Goal: Task Accomplishment & Management: Complete application form

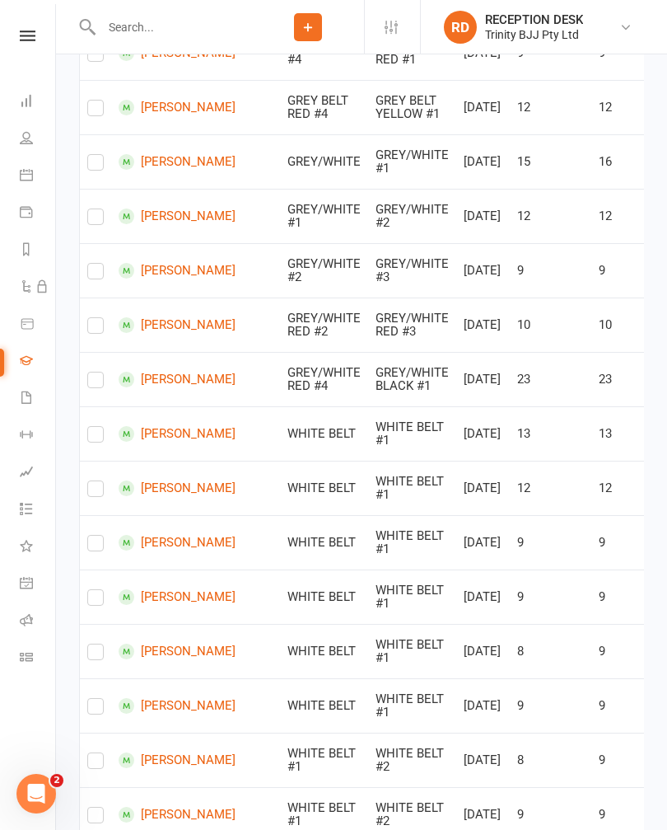
scroll to position [1215, 0]
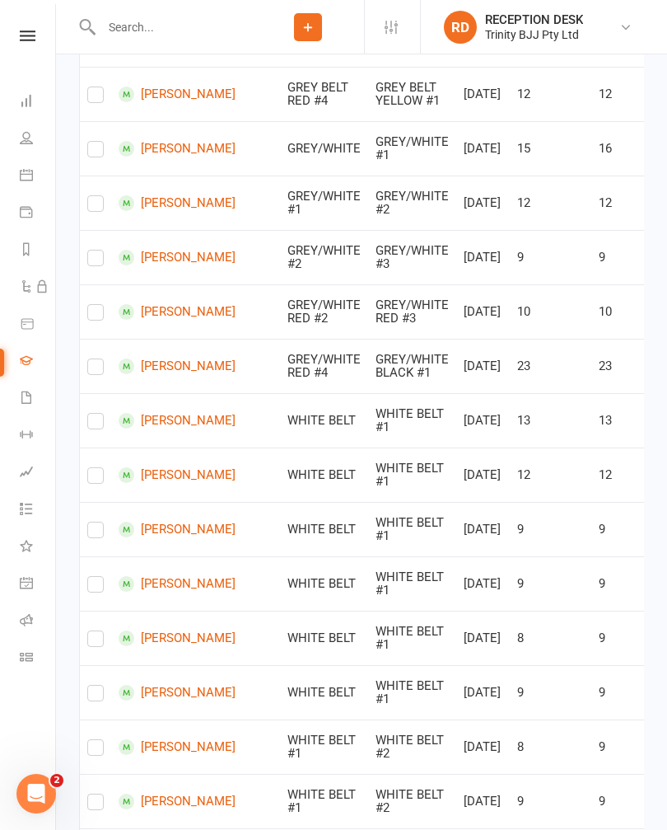
click at [102, 98] on label at bounding box center [95, 98] width 16 height 0
click at [102, 87] on input "checkbox" at bounding box center [95, 87] width 16 height 0
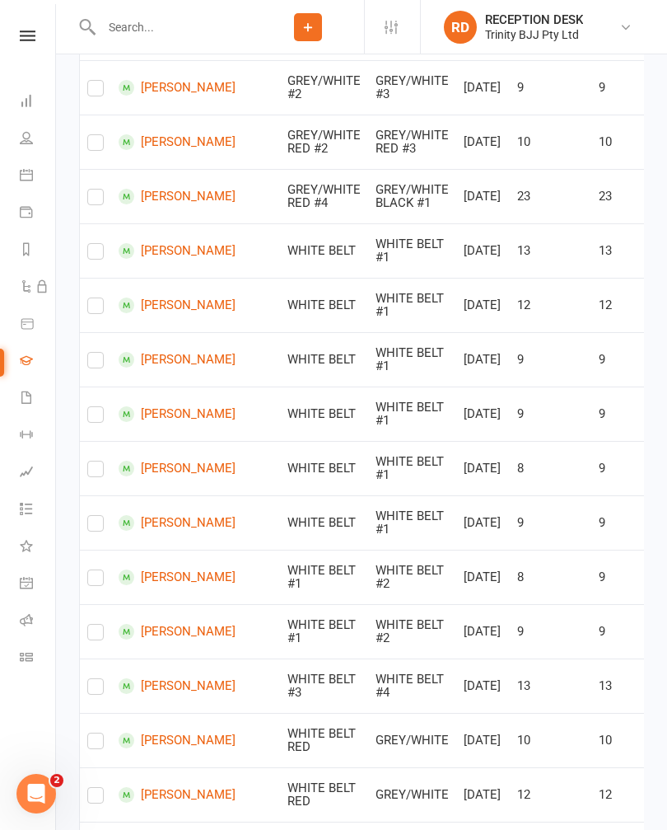
checkbox input "true"
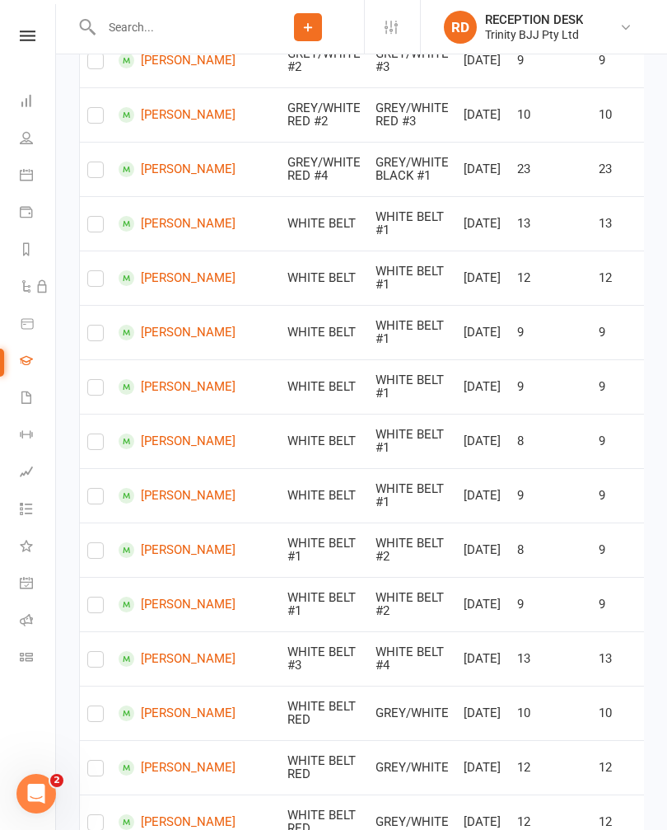
scroll to position [1428, 0]
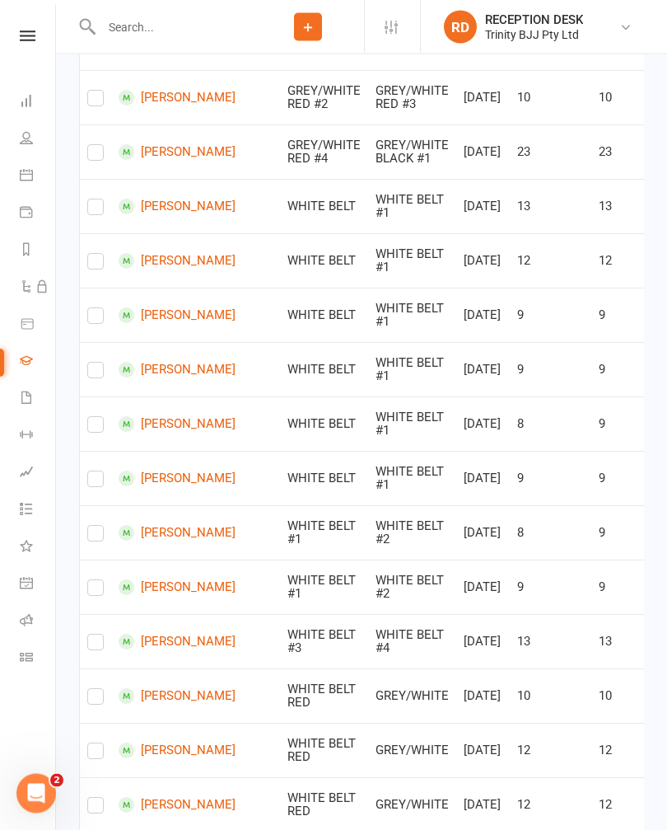
click at [103, 48] on label at bounding box center [95, 48] width 16 height 0
click at [103, 37] on input "checkbox" at bounding box center [95, 37] width 16 height 0
checkbox input "true"
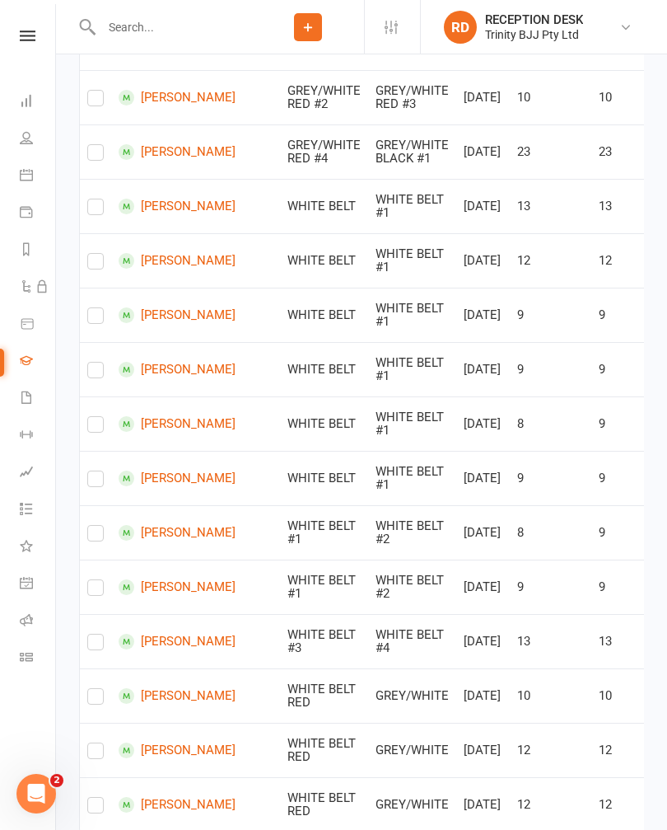
click at [104, 91] on input "checkbox" at bounding box center [95, 91] width 16 height 0
checkbox input "true"
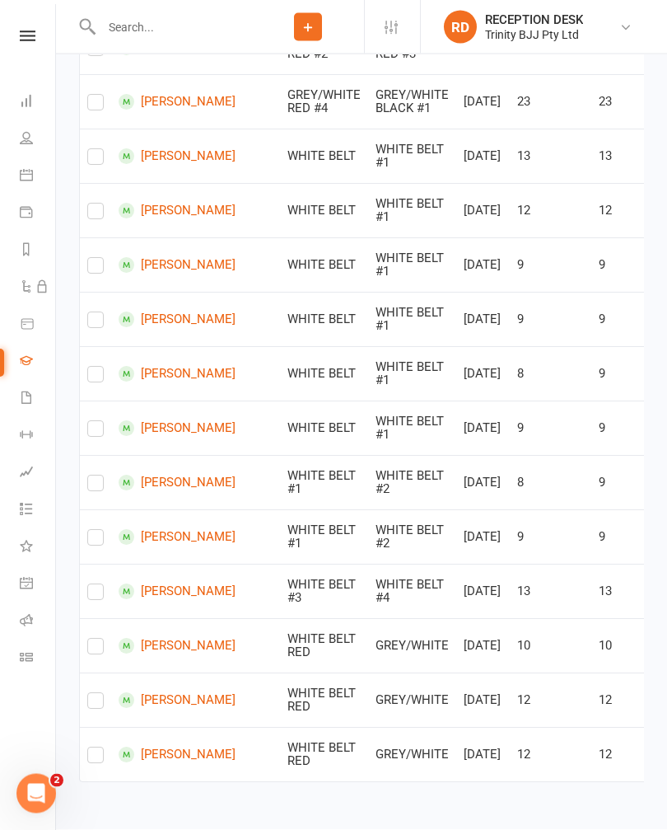
click at [96, 106] on label at bounding box center [95, 106] width 16 height 0
click at [96, 96] on input "checkbox" at bounding box center [95, 96] width 16 height 0
checkbox input "true"
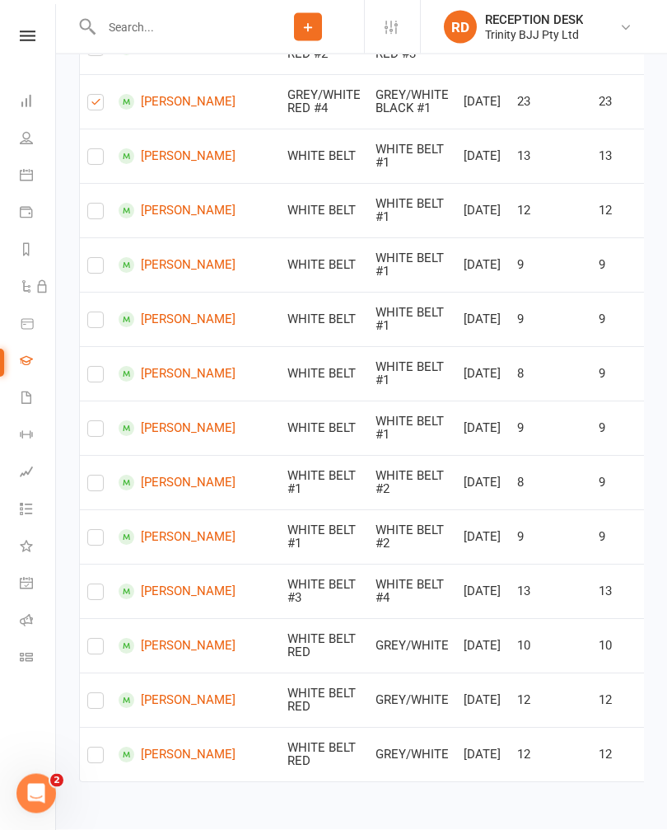
checkbox input "true"
click at [96, 106] on label at bounding box center [95, 106] width 16 height 0
click at [96, 96] on input "checkbox" at bounding box center [95, 96] width 16 height 0
checkbox input "false"
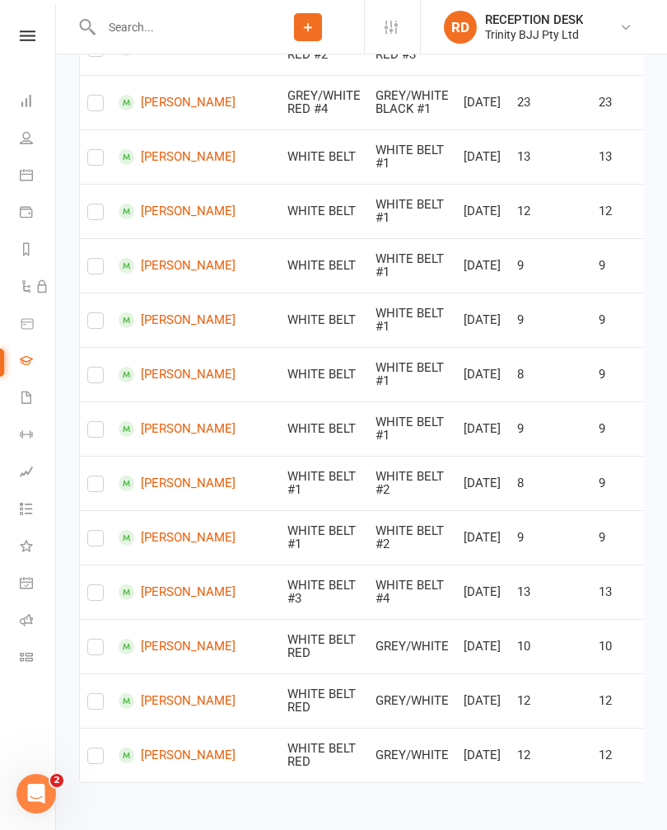
checkbox input "true"
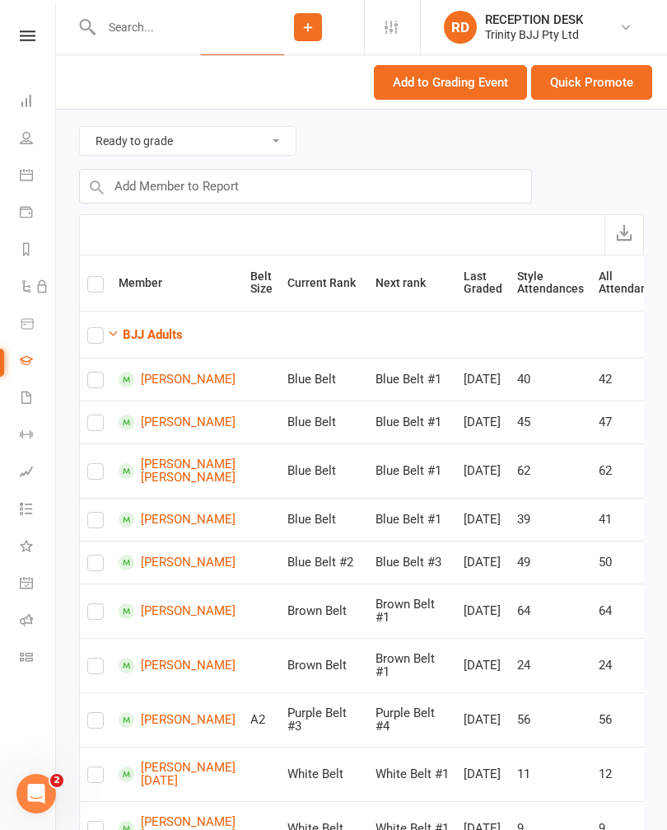
scroll to position [0, 0]
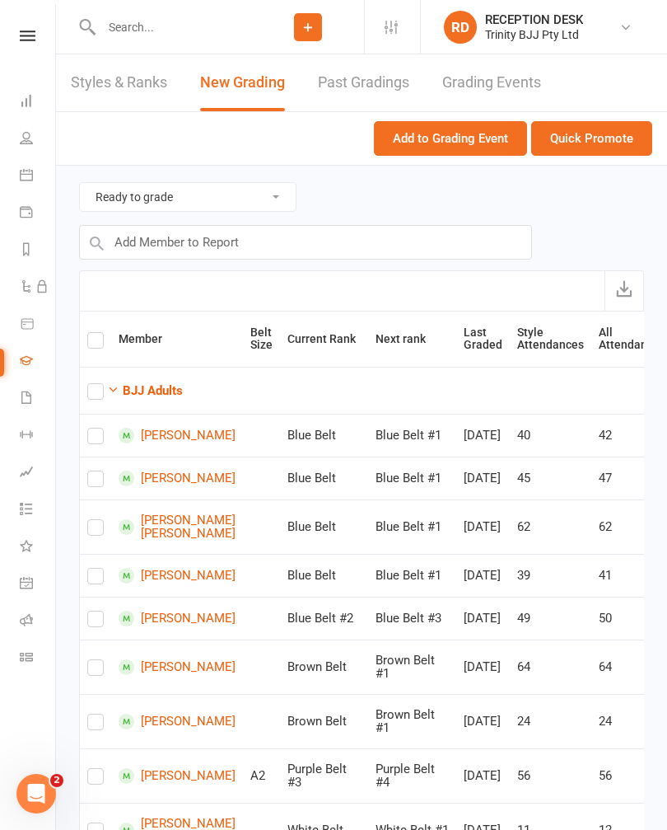
click at [605, 142] on button "Quick Promote" at bounding box center [591, 138] width 121 height 35
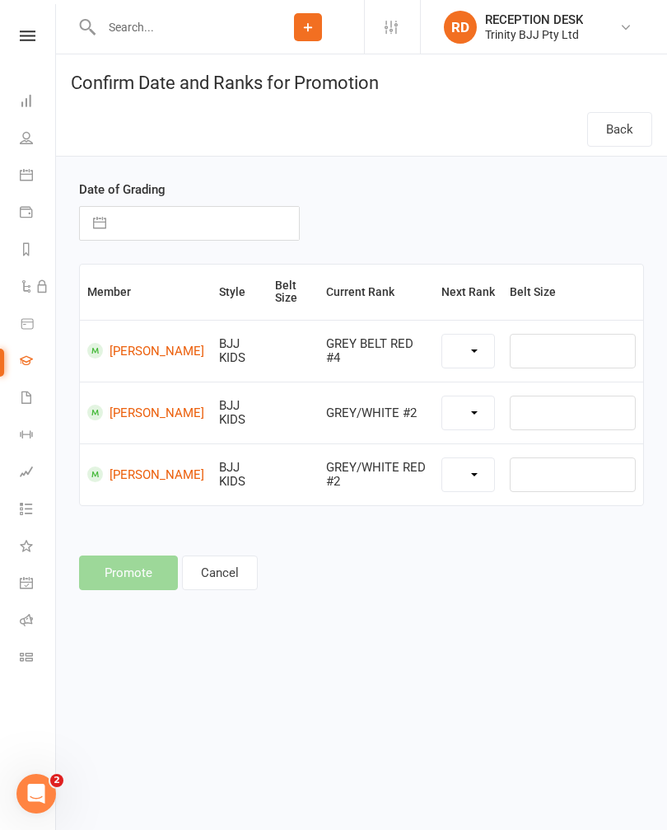
select select "39754"
select select "39742"
select select "43047"
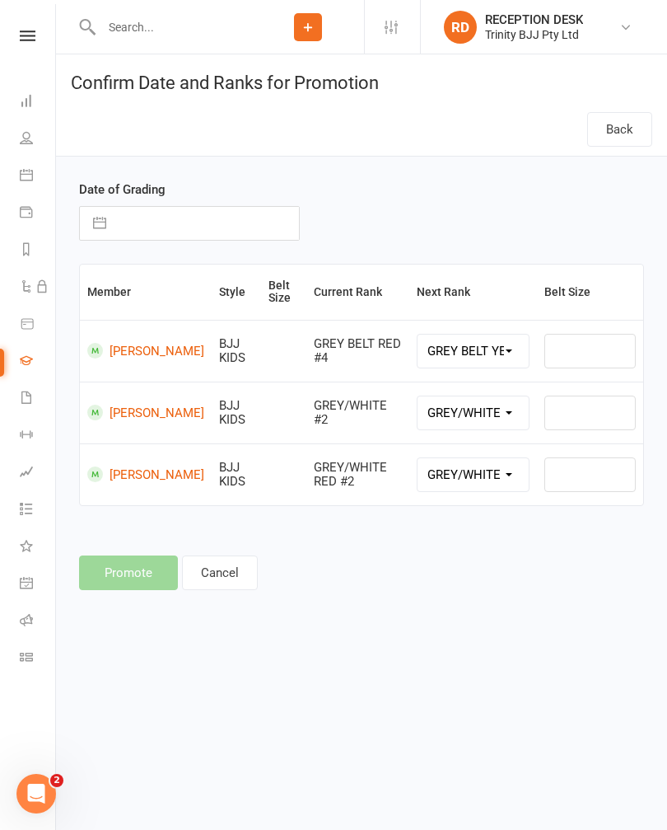
click at [202, 222] on input "text" at bounding box center [207, 223] width 185 height 33
select select "8"
select select "2025"
select select "9"
select select "2025"
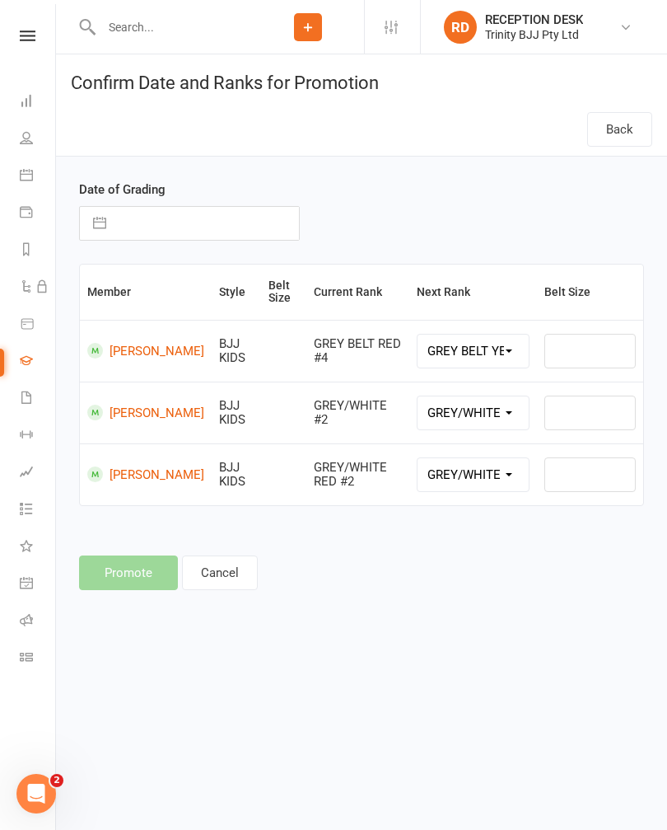
select select "10"
select select "2025"
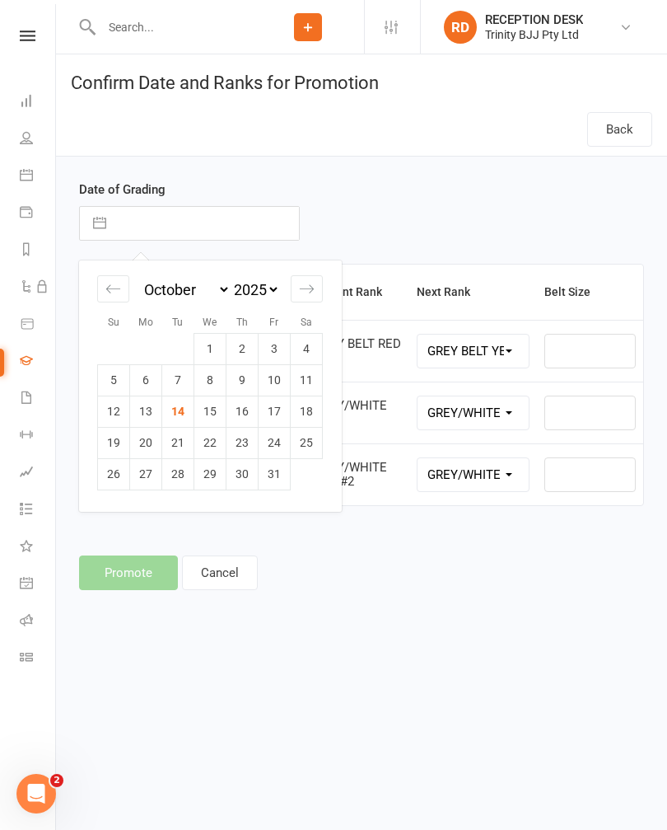
click at [185, 410] on td "14" at bounding box center [178, 411] width 32 height 31
type input "[DATE]"
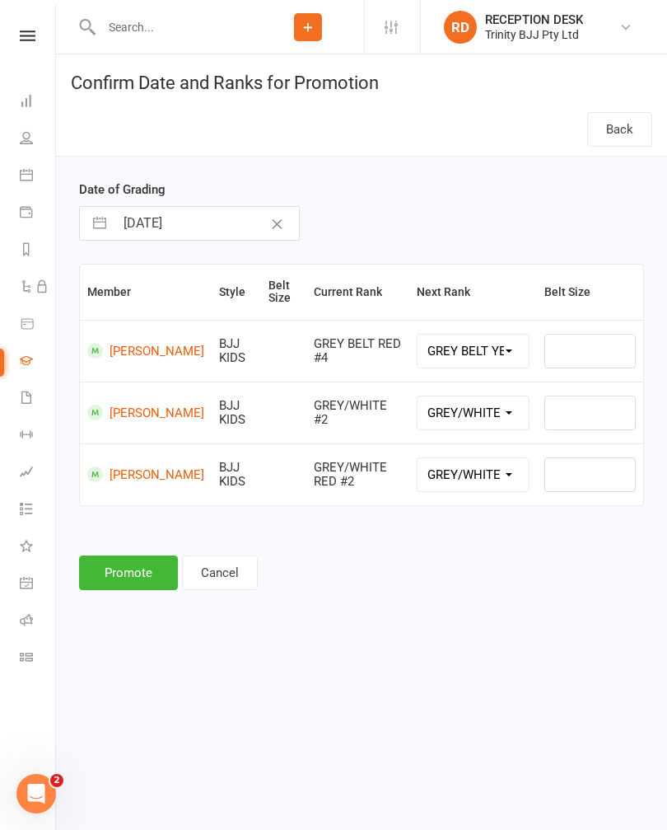
click at [140, 569] on button "Promote" at bounding box center [128, 572] width 99 height 35
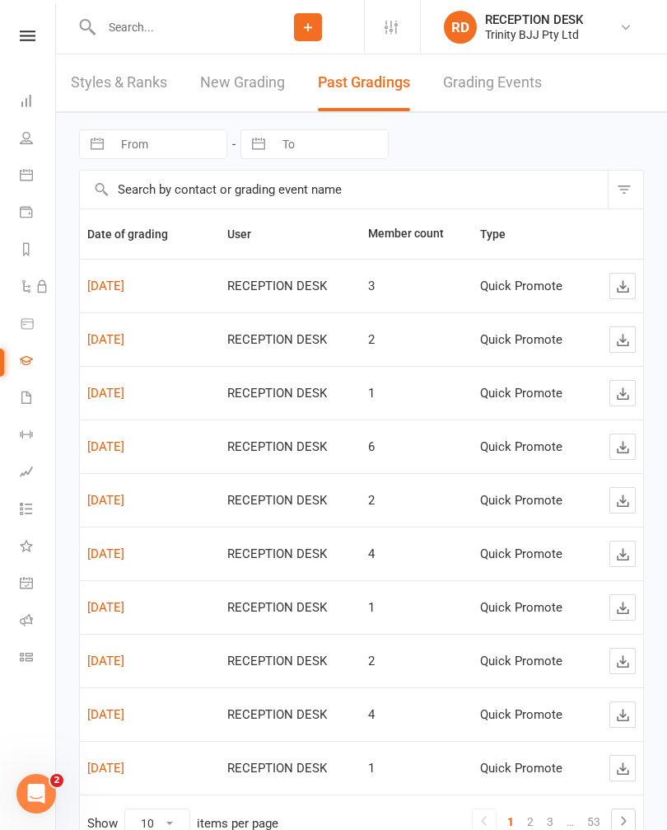
click at [236, 91] on link "New Grading" at bounding box center [242, 82] width 85 height 57
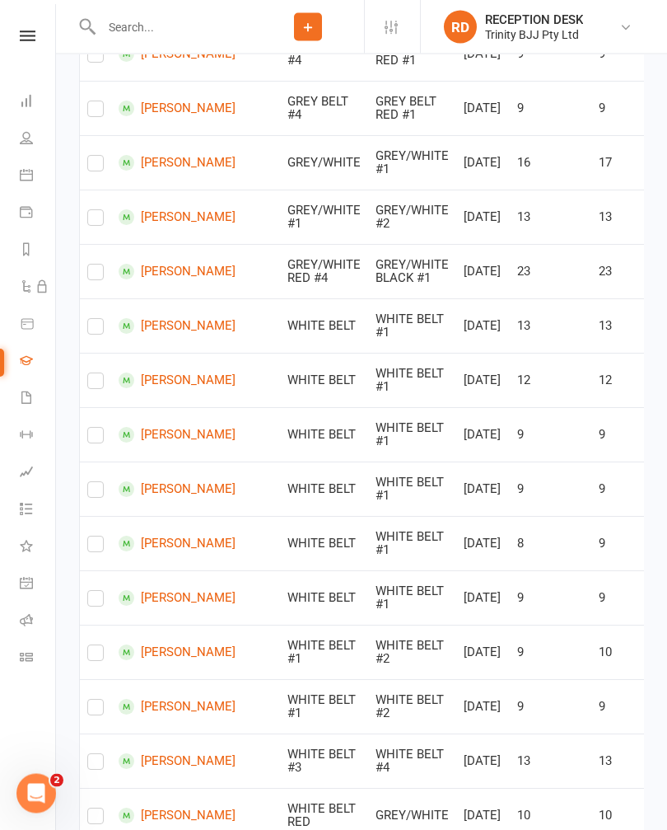
scroll to position [1149, 0]
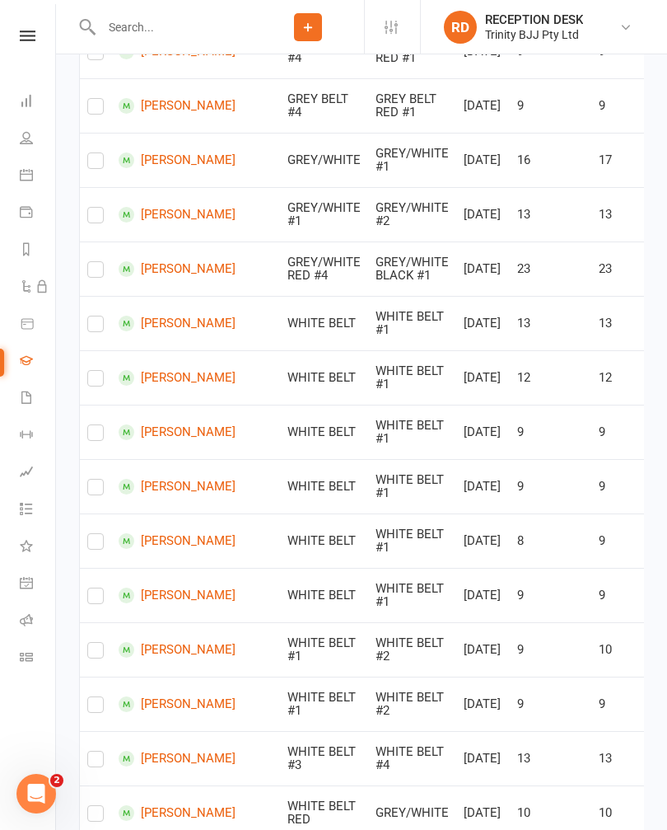
click at [114, 187] on td "[PERSON_NAME]" at bounding box center [177, 160] width 132 height 54
click at [104, 153] on input "checkbox" at bounding box center [95, 153] width 16 height 0
checkbox input "true"
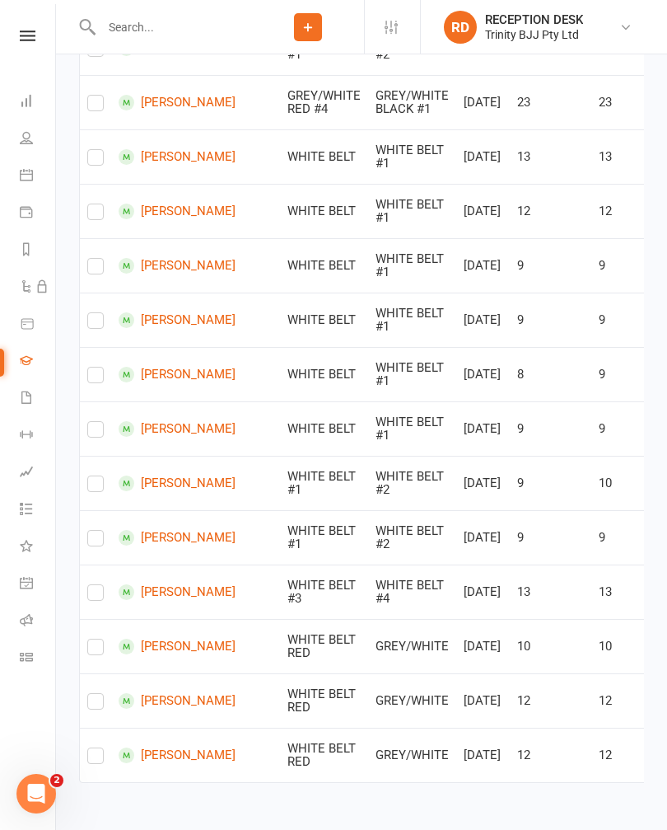
scroll to position [1734, 0]
click at [101, 487] on label at bounding box center [95, 487] width 16 height 0
click at [101, 476] on input "checkbox" at bounding box center [95, 476] width 16 height 0
checkbox input "true"
